Goal: Task Accomplishment & Management: Use online tool/utility

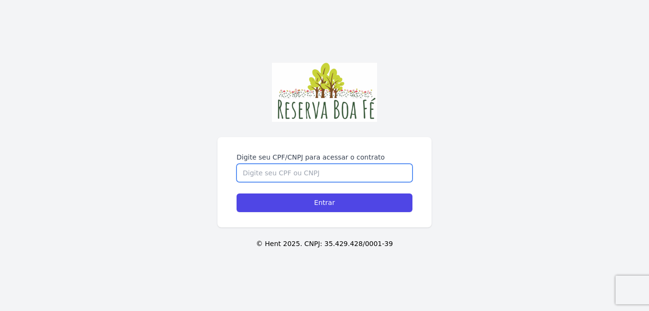
click at [297, 173] on input "Digite seu CPF/CNPJ para acessar o contrato" at bounding box center [325, 173] width 176 height 18
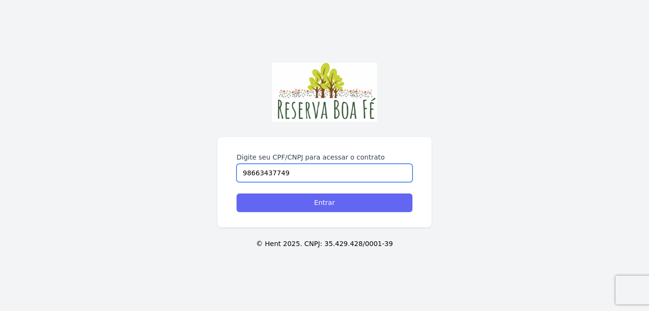
type input "98663437749"
click at [326, 203] on input "Entrar" at bounding box center [325, 203] width 176 height 19
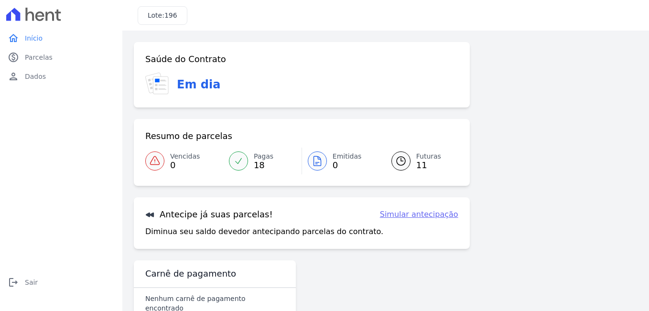
click at [257, 164] on span "18" at bounding box center [264, 166] width 20 height 8
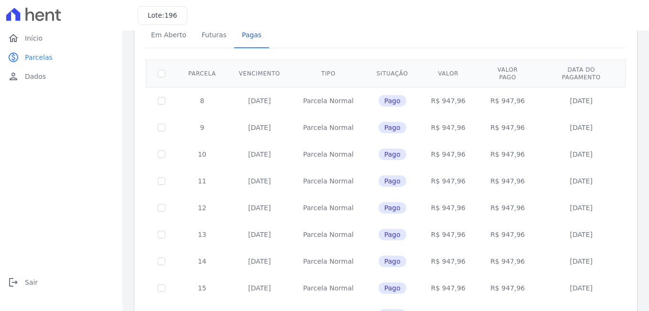
scroll to position [43, 0]
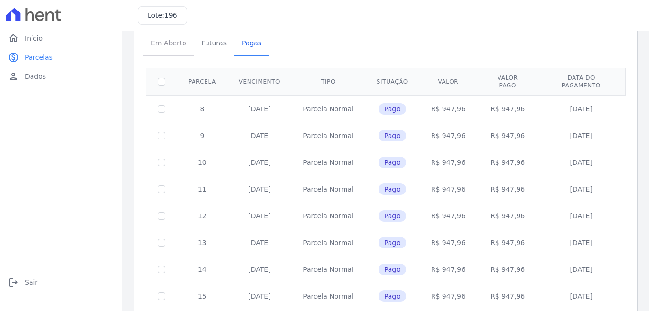
click at [177, 44] on span "Em Aberto" at bounding box center [168, 42] width 47 height 19
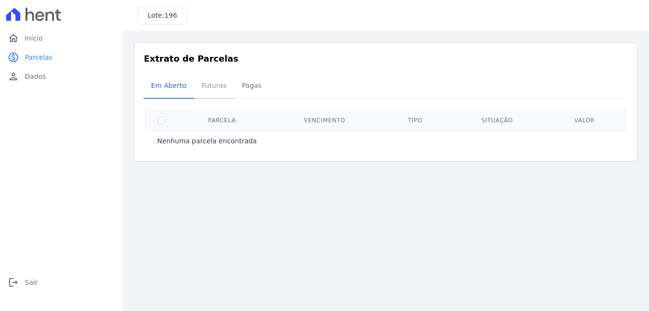
click at [216, 87] on span "Futuras" at bounding box center [214, 85] width 36 height 19
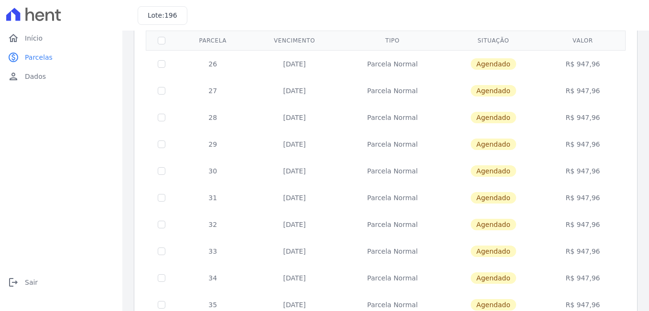
scroll to position [157, 0]
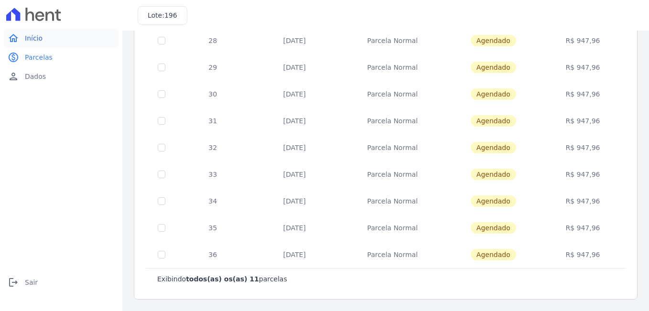
click at [34, 41] on span "Início" at bounding box center [34, 38] width 18 height 10
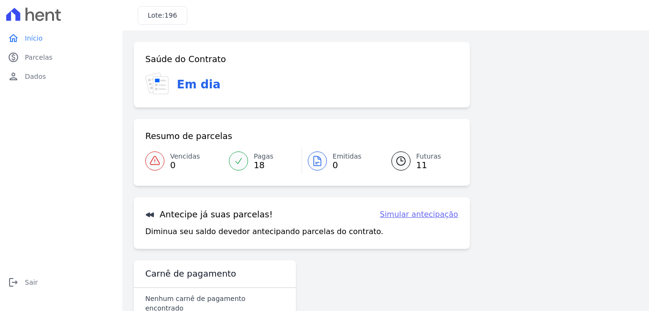
click at [427, 217] on link "Simular antecipação" at bounding box center [419, 214] width 78 height 11
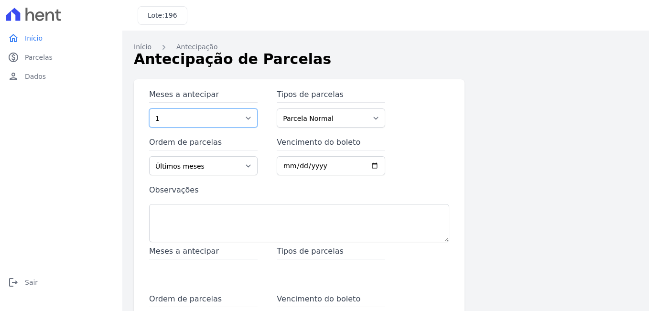
click at [245, 119] on select "1 2 3 4 5 6 7 8 9 10 11 12 13 14 15 16 17 18 19 20 21 22 23 24 25 26 27 28 29" at bounding box center [203, 118] width 109 height 19
click at [149, 109] on select "1 2 3 4 5 6 7 8 9 10 11 12 13 14 15 16 17 18 19 20 21 22 23 24 25 26 27 28 29" at bounding box center [203, 118] width 109 height 19
click at [372, 119] on select "Parcela Normal" at bounding box center [331, 118] width 109 height 19
click at [246, 165] on select "Últimos meses Primeiros meses" at bounding box center [203, 165] width 109 height 19
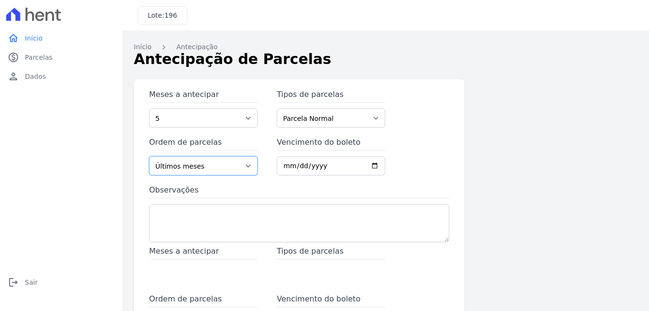
click at [246, 165] on select "Últimos meses Primeiros meses" at bounding box center [203, 165] width 109 height 19
click at [245, 165] on select "Últimos meses Primeiros meses" at bounding box center [203, 165] width 109 height 19
click at [247, 118] on select "1 2 3 4 5 6 7 8 9 10 11 12 13 14 15 16 17 18 19 20 21 22 23 24 25 26 27 28 29" at bounding box center [203, 118] width 109 height 19
select select "2"
click at [149, 109] on select "1 2 3 4 5 6 7 8 9 10 11 12 13 14 15 16 17 18 19 20 21 22 23 24 25 26 27 28 29" at bounding box center [203, 118] width 109 height 19
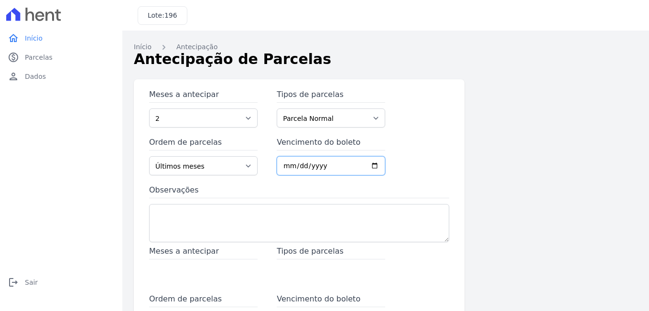
click at [369, 167] on input "Vencimento do boleto" at bounding box center [331, 165] width 109 height 19
click at [370, 165] on input "2025-08-25" at bounding box center [331, 165] width 109 height 19
type input "2026-07-25"
click at [372, 164] on input "2026-07-25" at bounding box center [331, 165] width 109 height 19
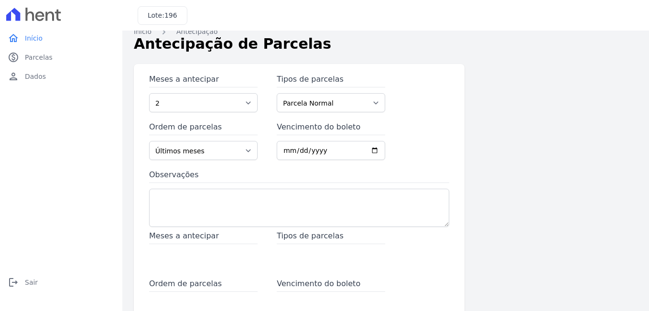
scroll to position [16, 0]
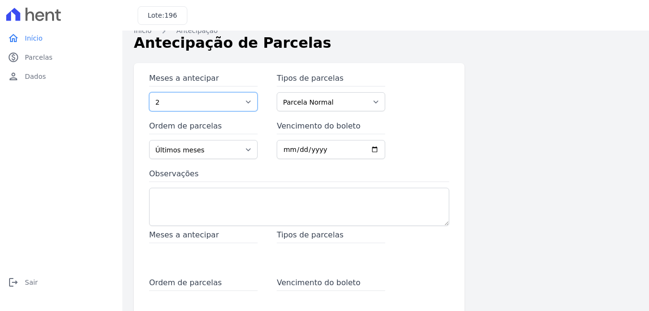
click at [248, 103] on select "1 2 3 4 5 6 7 8 9 10 11 12 13 14 15 16 17 18 19 20 21 22 23 24 25 26 27 28 29" at bounding box center [203, 101] width 109 height 19
click at [222, 101] on select "1 2 3 4 5 6 7 8 9 10 11 12 13 14 15 16 17 18 19 20 21 22 23 24 25 26 27 28 29" at bounding box center [203, 101] width 109 height 19
click at [194, 103] on select "1 2 3 4 5 6 7 8 9 10 11 12 13 14 15 16 17 18 19 20 21 22 23 24 25 26 27 28 29" at bounding box center [203, 101] width 109 height 19
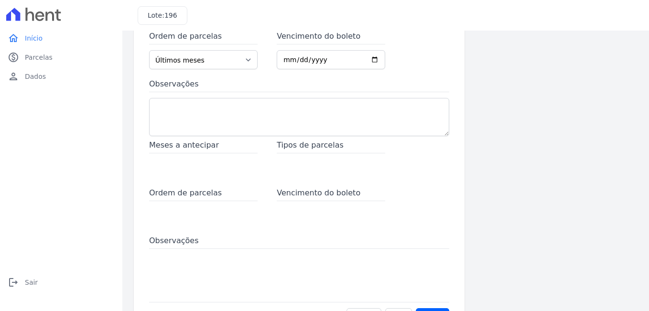
scroll to position [143, 0]
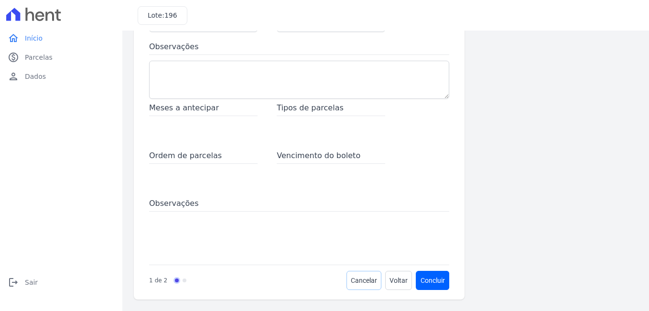
click at [366, 280] on span "Cancelar" at bounding box center [364, 281] width 26 height 10
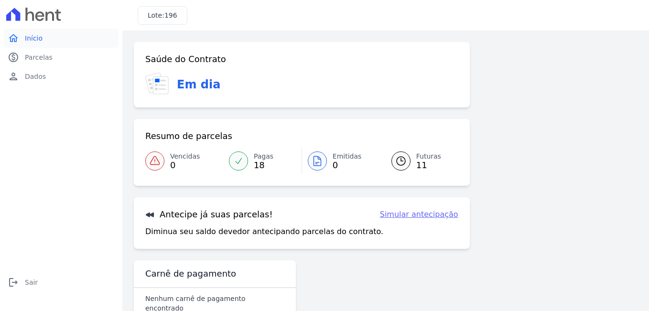
click at [35, 37] on span "Início" at bounding box center [34, 38] width 18 height 10
